Goal: Check status: Check status

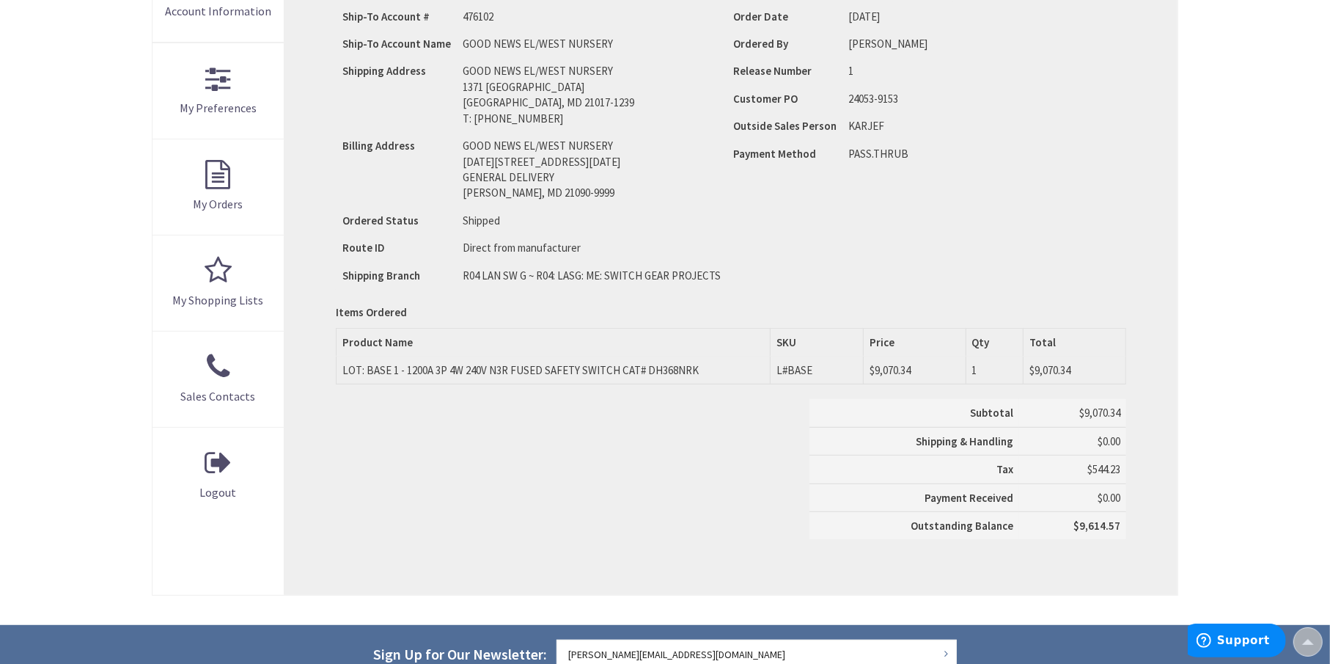
scroll to position [367, 0]
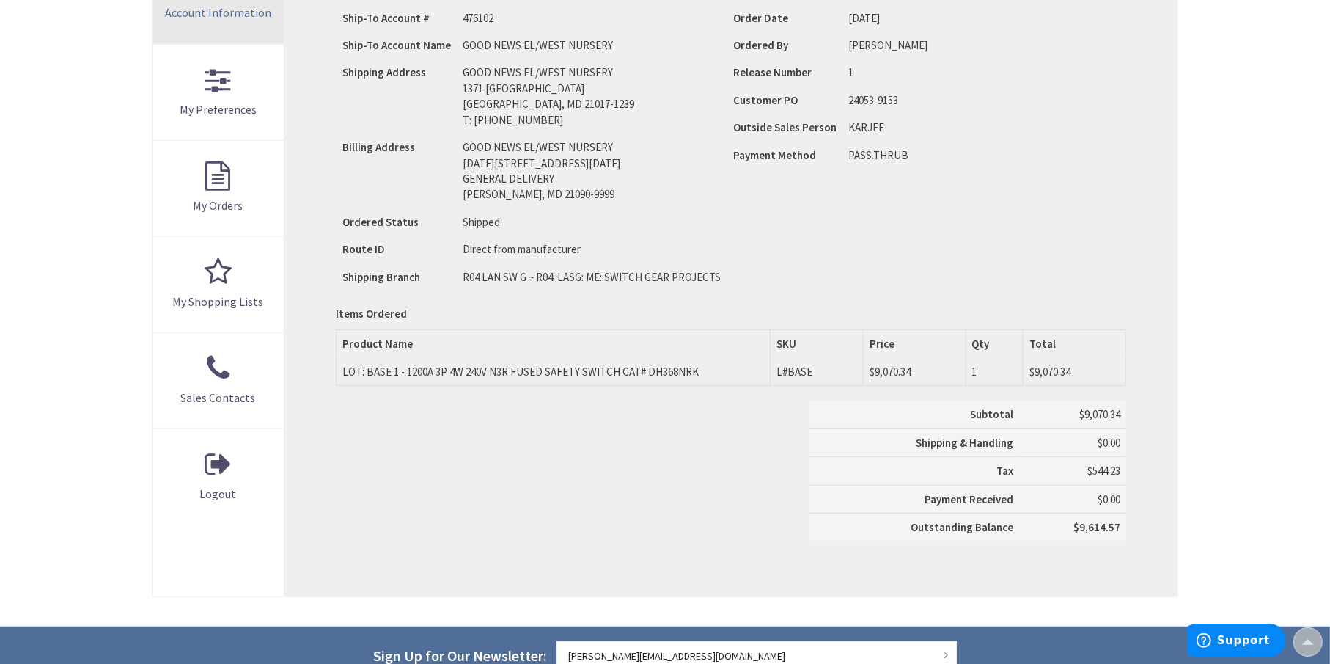
type input "[GEOGRAPHIC_DATA], [GEOGRAPHIC_DATA]"
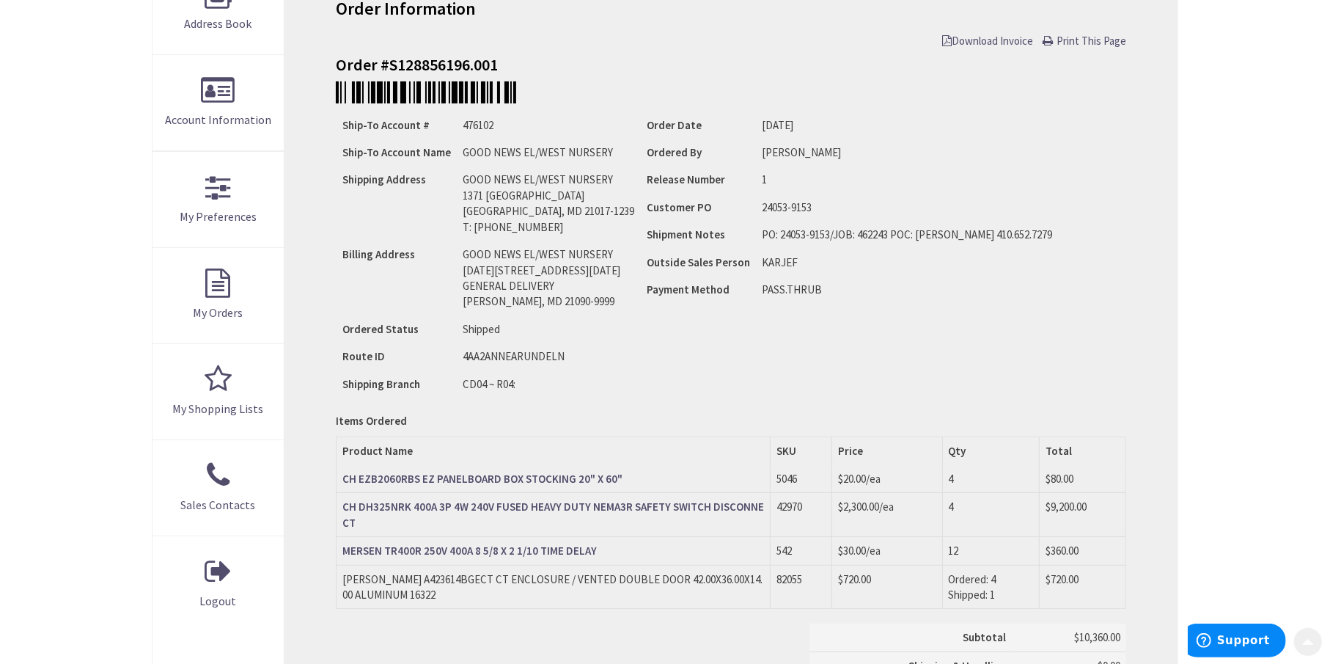
scroll to position [293, 0]
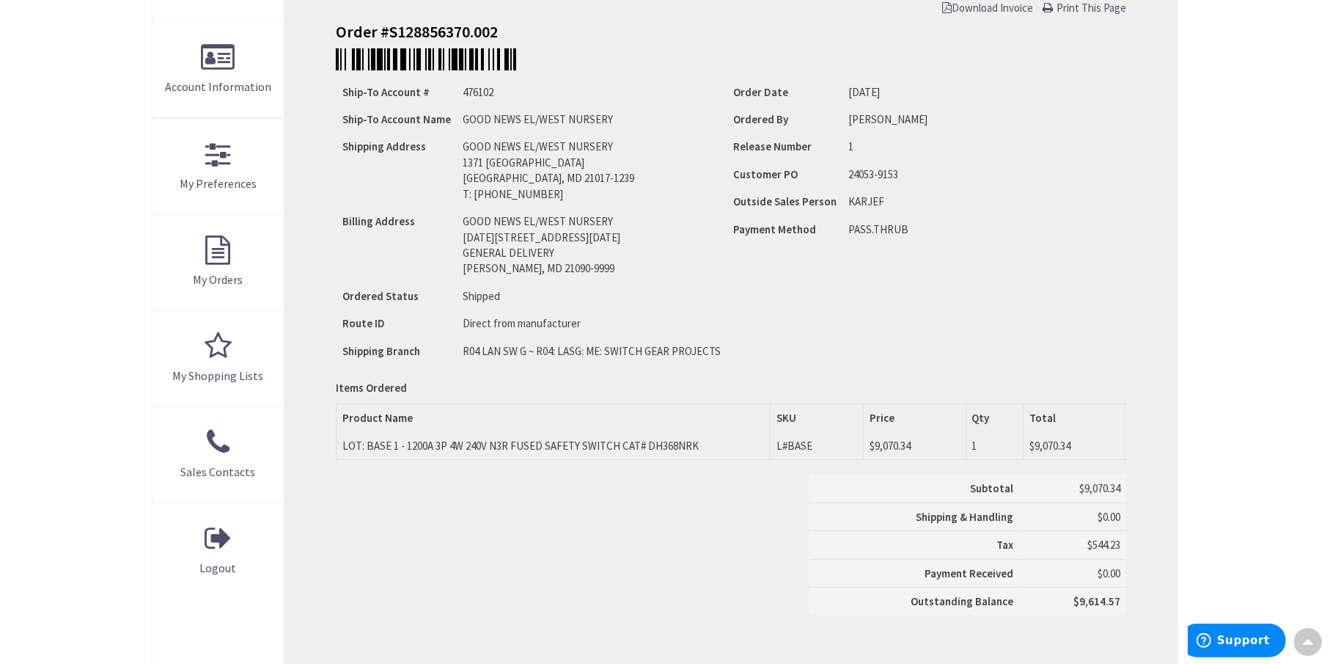
scroll to position [294, 0]
